Goal: Check status: Check status

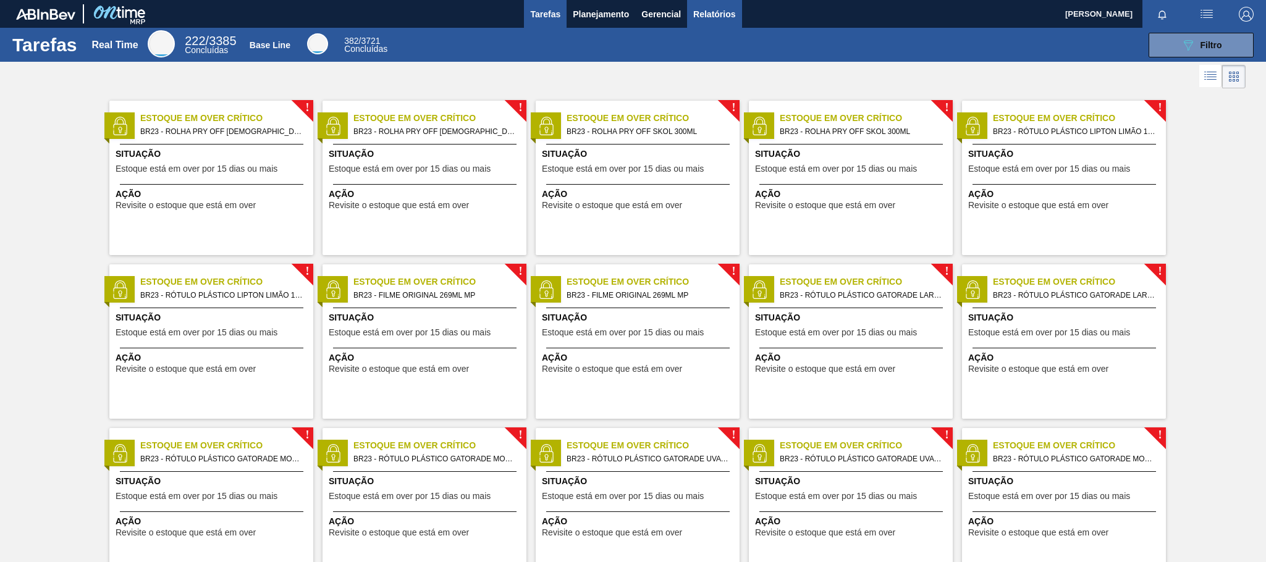
click at [709, 7] on span "Relatórios" at bounding box center [714, 14] width 42 height 15
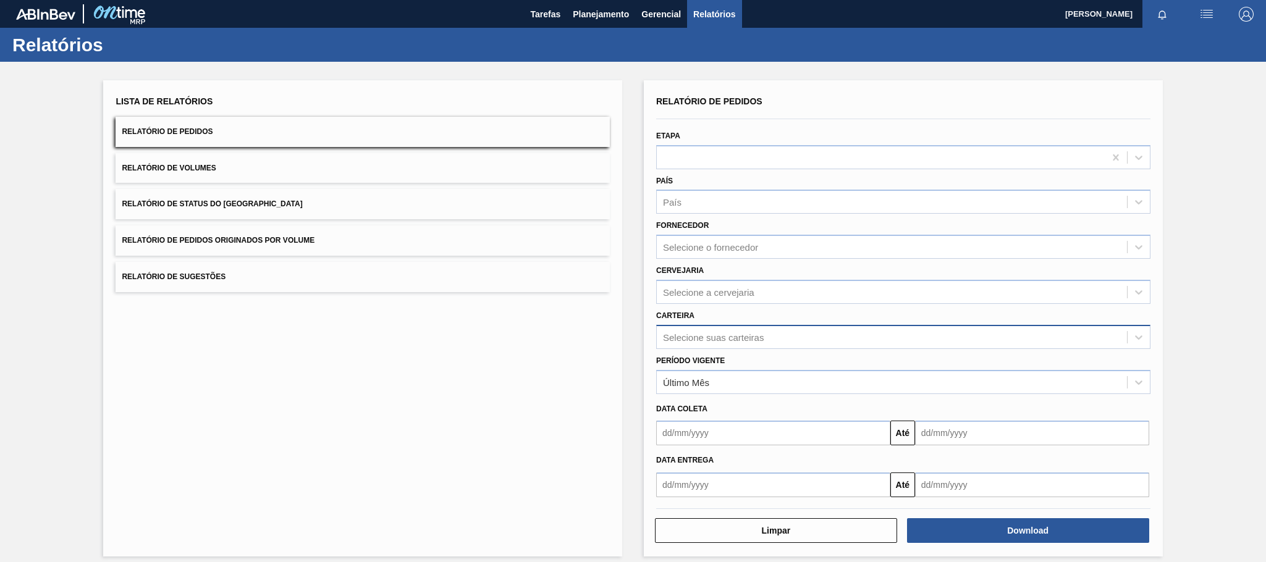
click at [719, 332] on div "Selecione suas carteiras" at bounding box center [713, 337] width 101 height 11
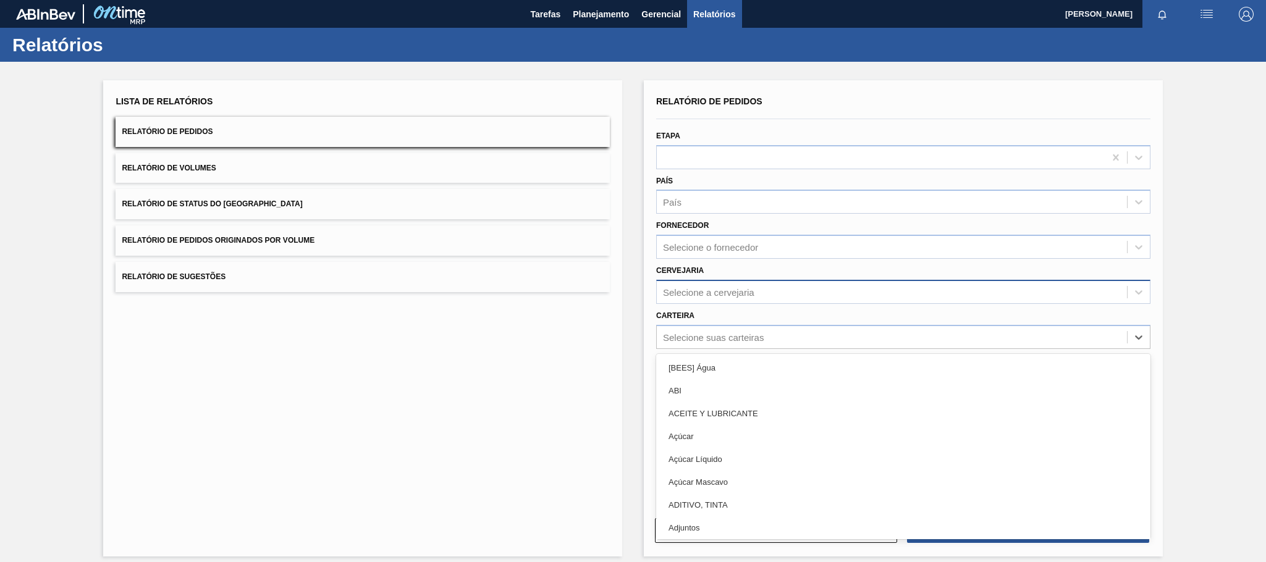
click at [712, 287] on div "Selecione a cervejaria" at bounding box center [708, 292] width 91 height 11
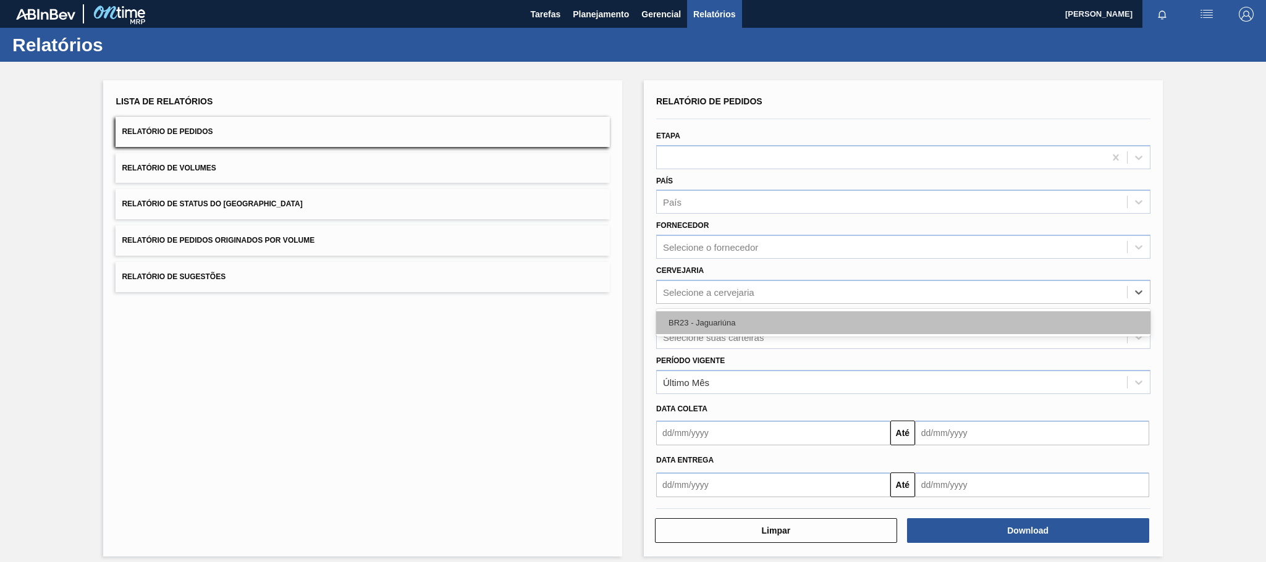
click at [717, 325] on div "BR23 - Jaguariúna" at bounding box center [903, 322] width 494 height 23
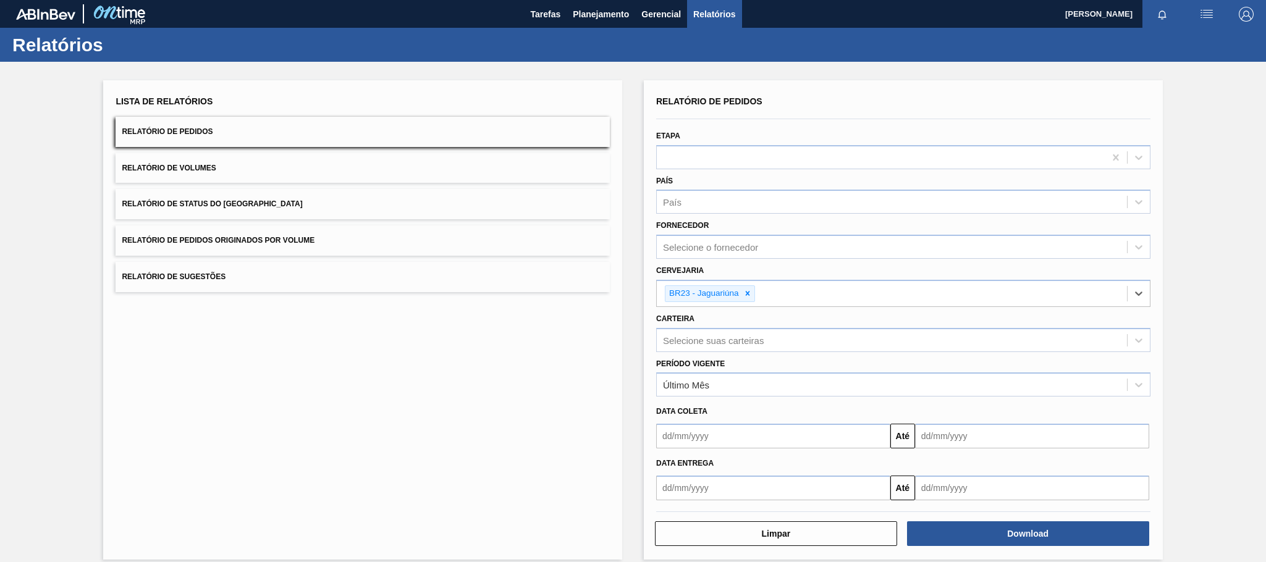
click at [686, 449] on input "text" at bounding box center [773, 436] width 234 height 25
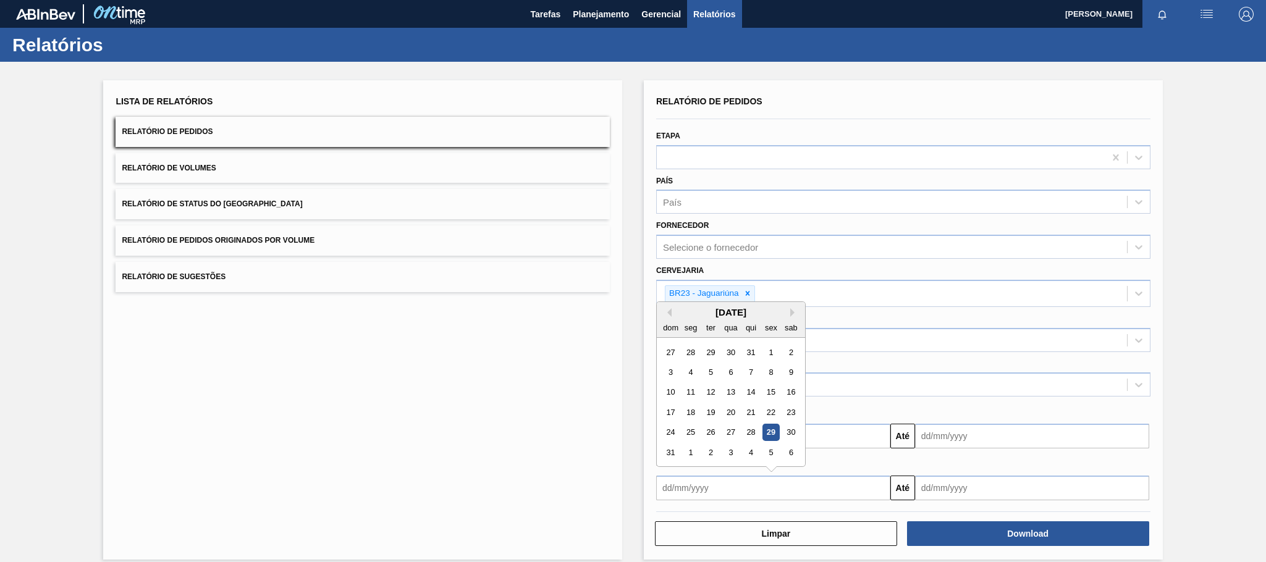
click at [766, 424] on div "29" at bounding box center [770, 432] width 17 height 17
type input "[DATE]"
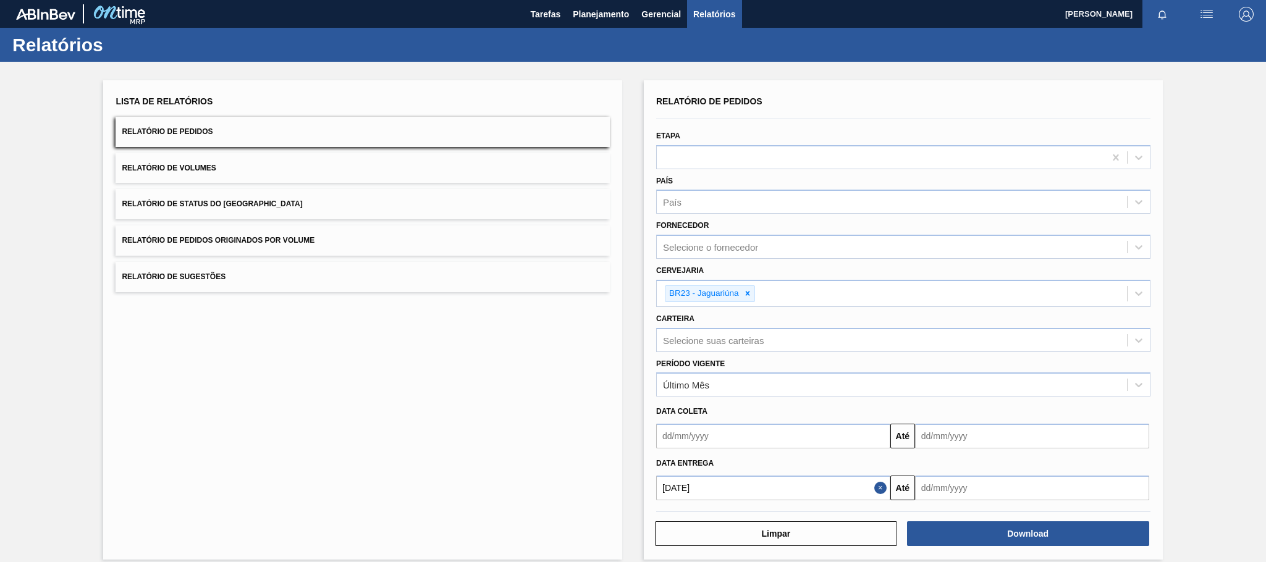
click at [931, 449] on input "text" at bounding box center [1032, 436] width 234 height 25
click at [1053, 312] on button "Next Month" at bounding box center [1053, 312] width 9 height 9
click at [942, 424] on div "28 29 30 1 2 3 4" at bounding box center [989, 433] width 140 height 20
click at [951, 438] on div "29" at bounding box center [949, 432] width 17 height 17
type input "[DATE]"
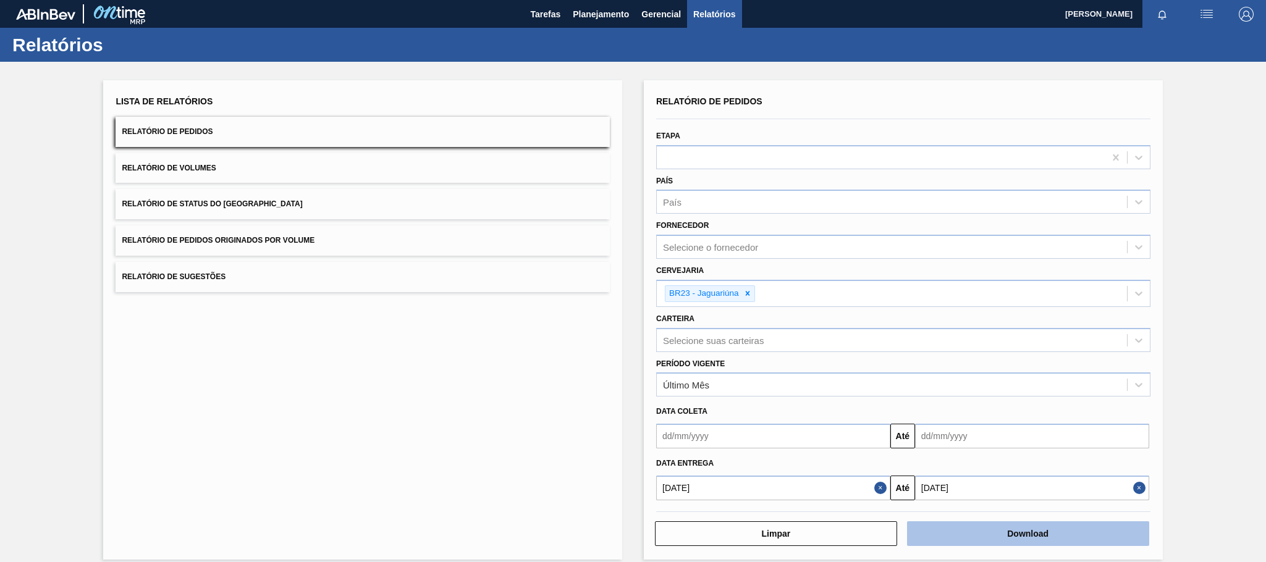
click at [992, 533] on button "Download" at bounding box center [1028, 533] width 242 height 25
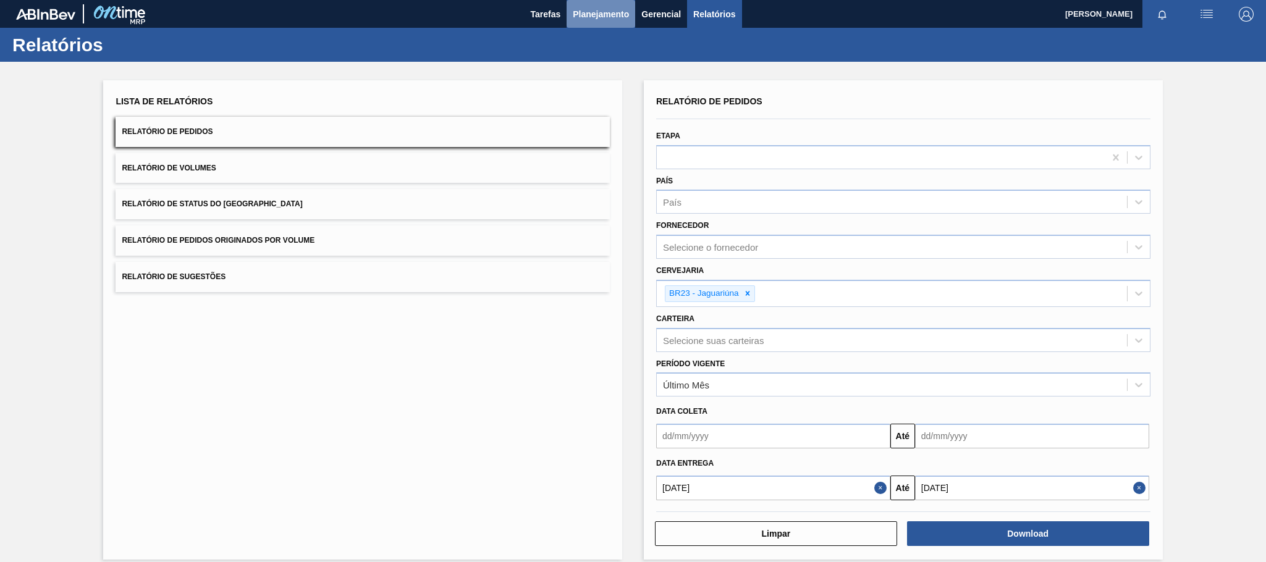
click at [589, 15] on span "Planejamento" at bounding box center [601, 14] width 56 height 15
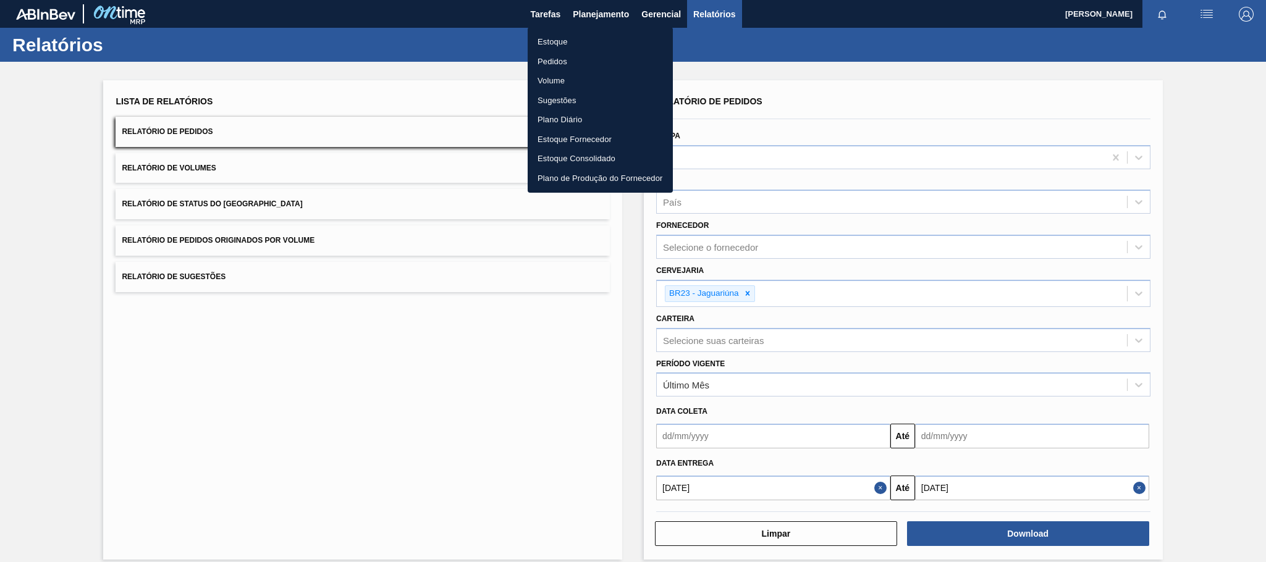
click at [562, 62] on li "Pedidos" at bounding box center [600, 62] width 145 height 20
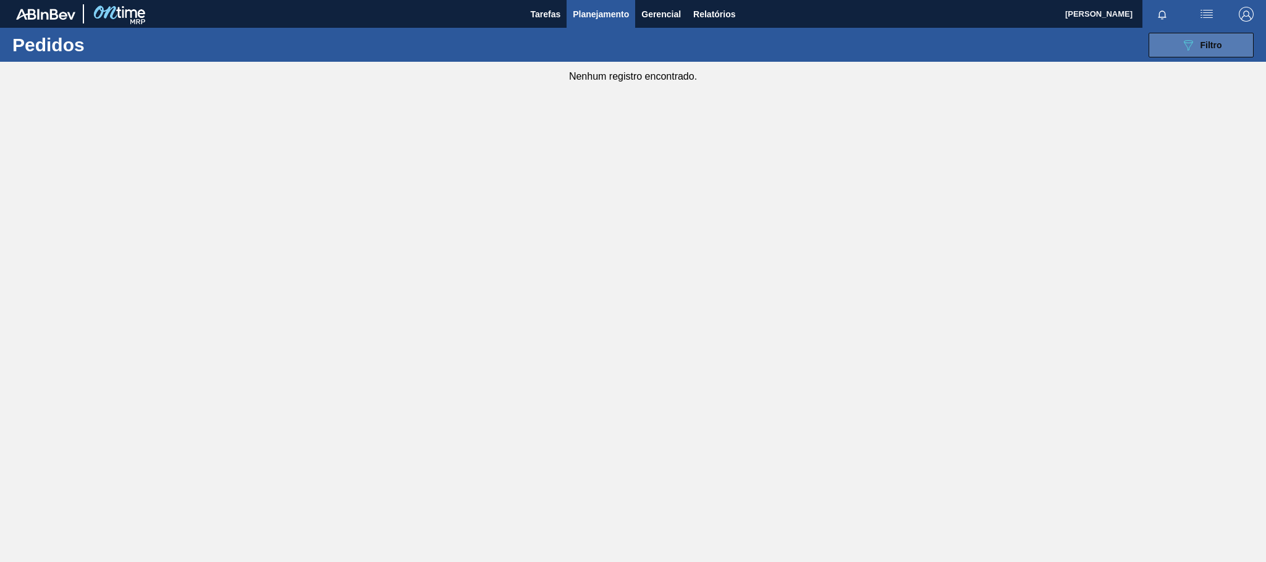
click at [1212, 43] on span "Filtro" at bounding box center [1211, 45] width 22 height 10
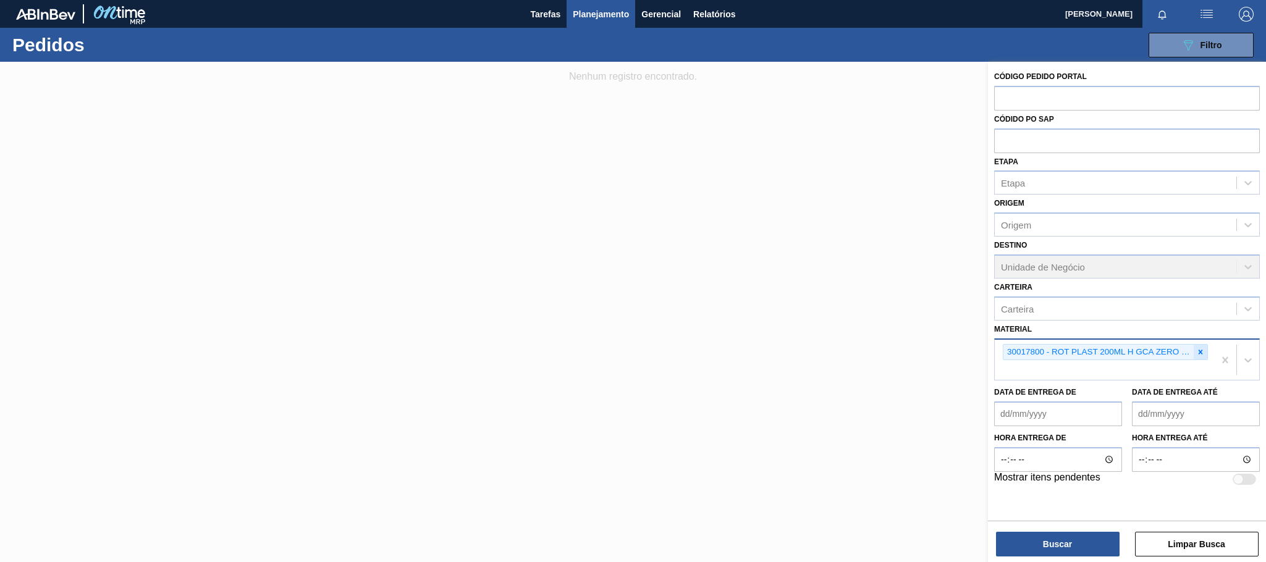
click at [1198, 356] on div at bounding box center [1201, 352] width 14 height 15
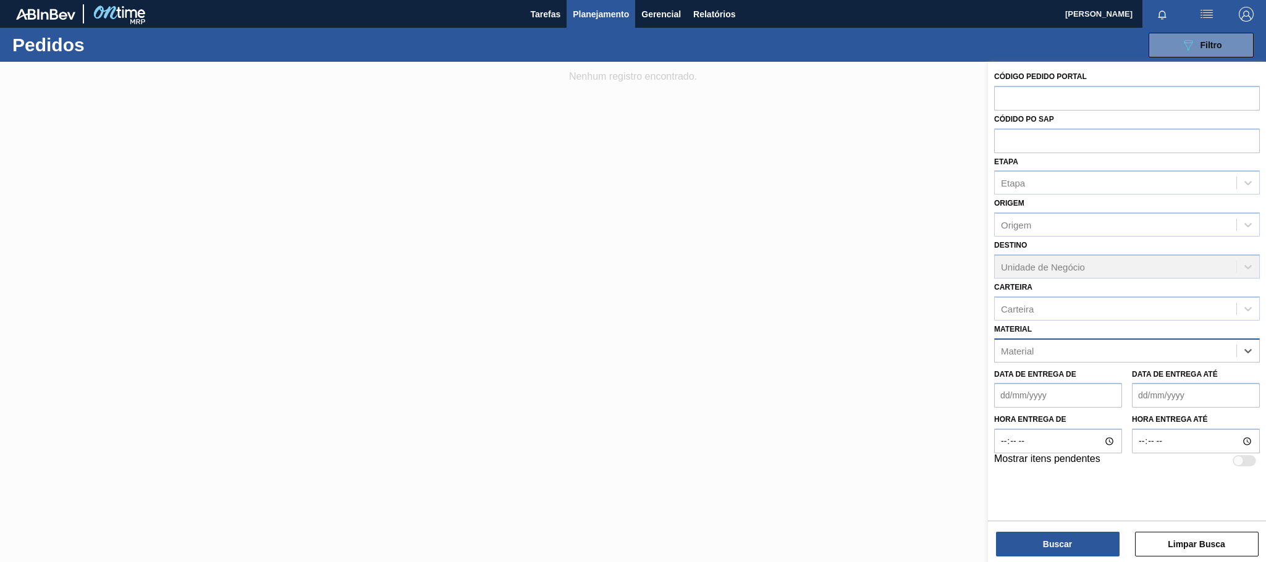
paste input "30018275"
type input "30018275"
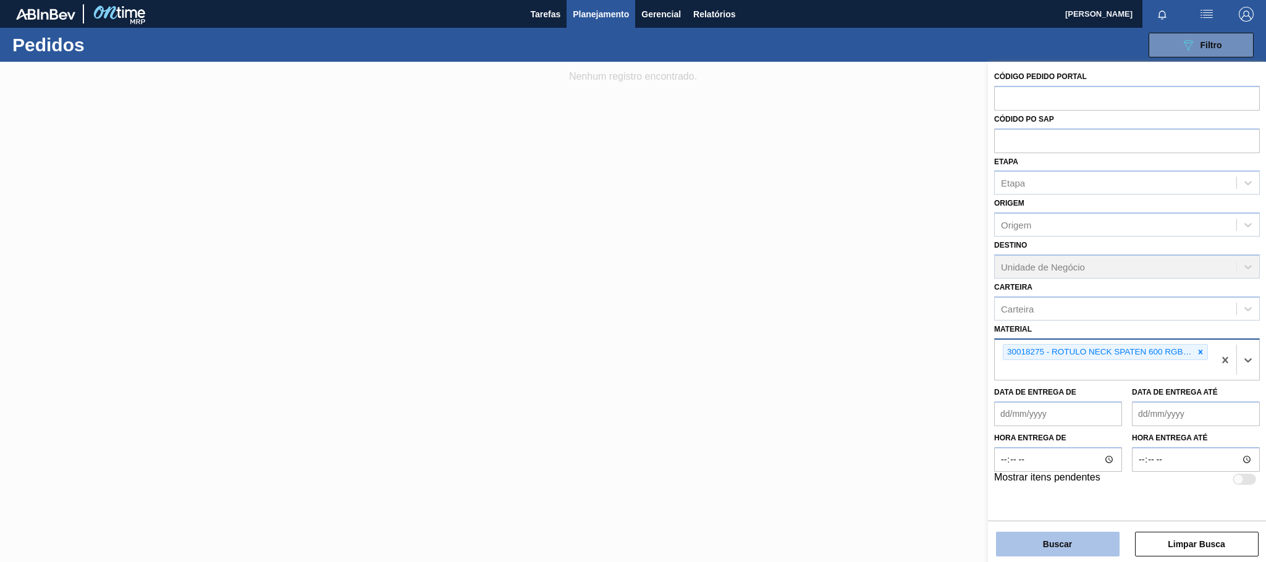
click at [1075, 542] on button "Buscar" at bounding box center [1058, 544] width 124 height 25
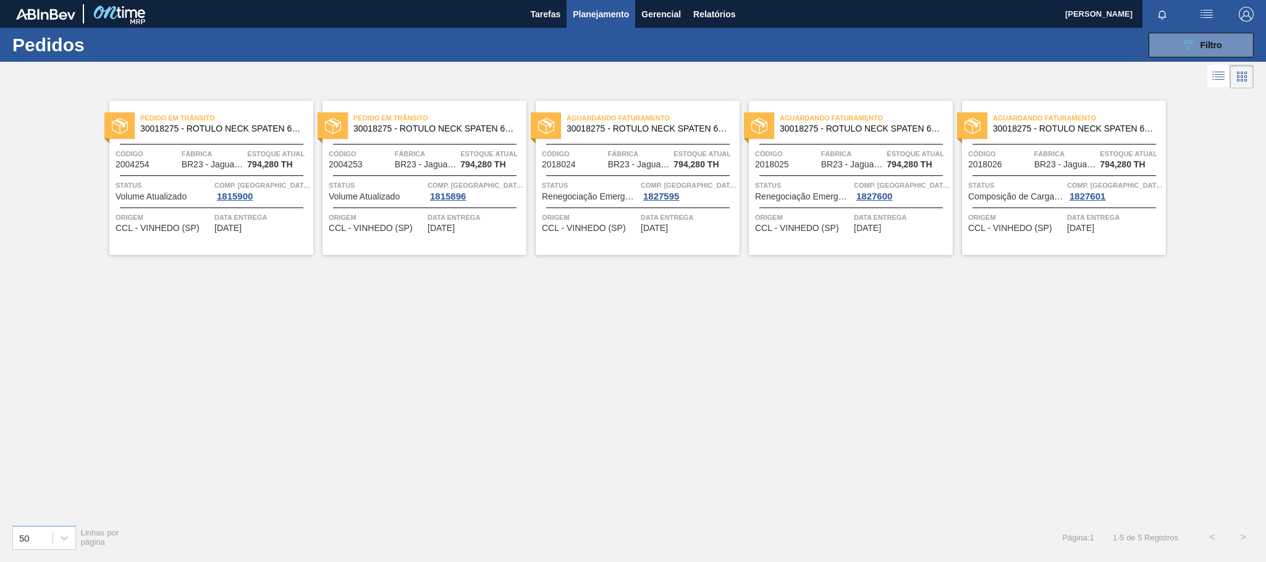
click at [267, 122] on span "Pedido em Trânsito" at bounding box center [226, 118] width 173 height 12
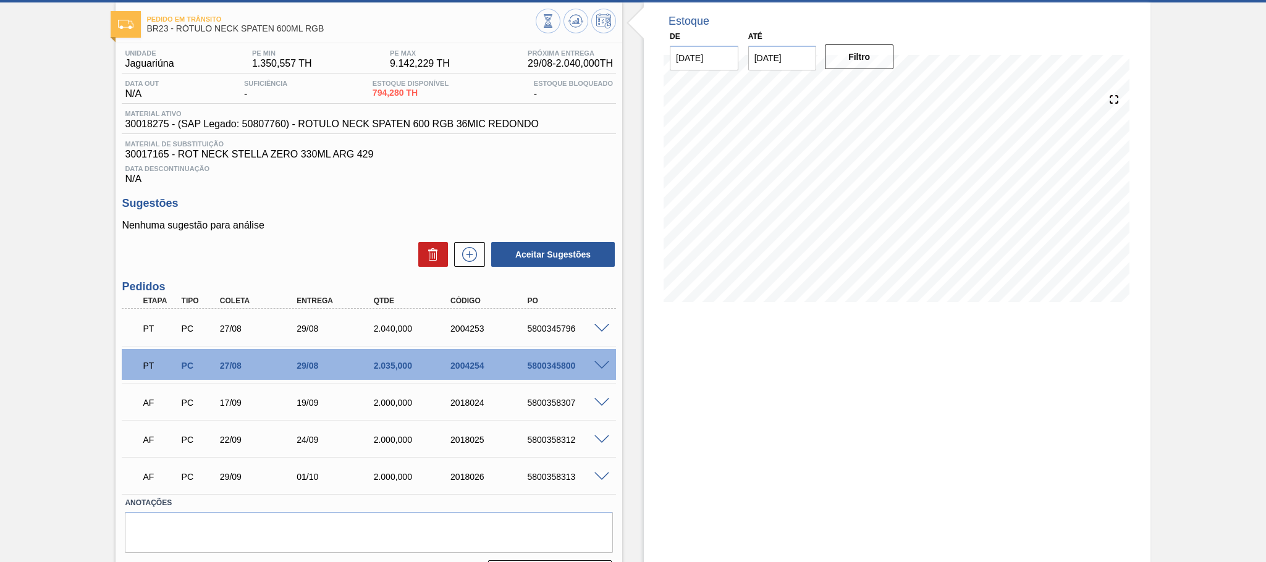
scroll to position [58, 0]
